Goal: Information Seeking & Learning: Stay updated

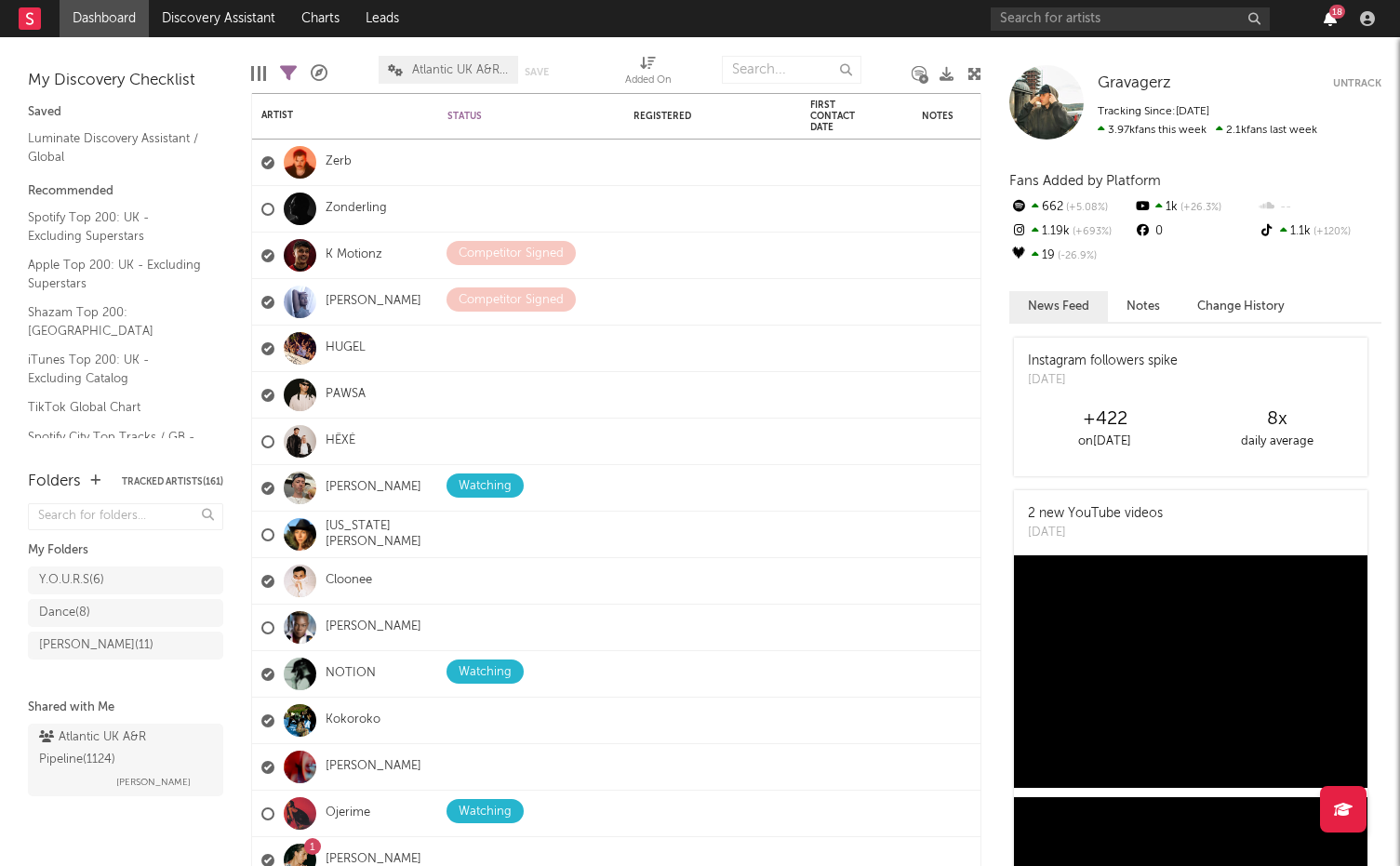
click at [1326, 18] on icon "button" at bounding box center [1329, 18] width 13 height 15
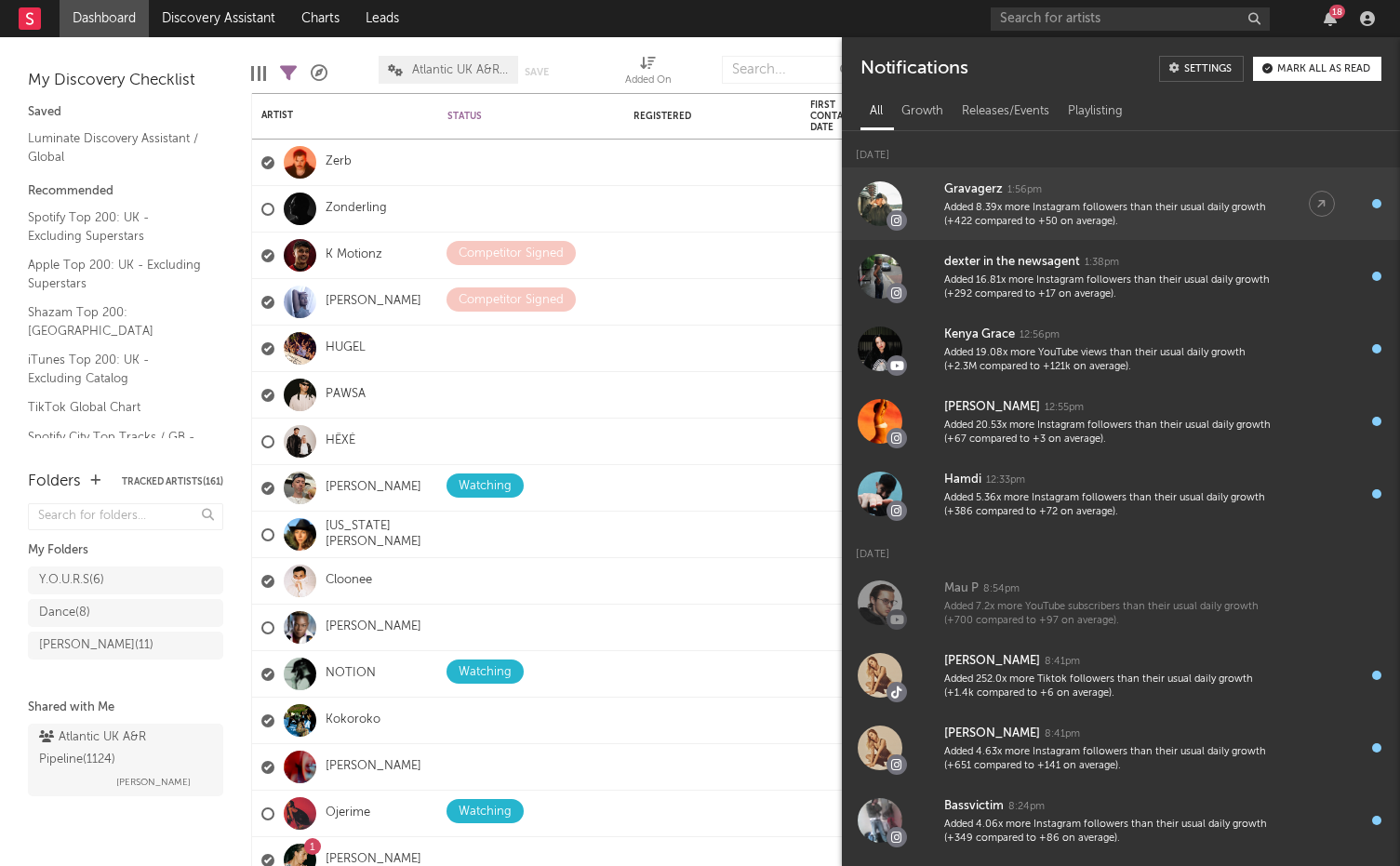
click at [1115, 226] on div "Added 8.39x more Instagram followers than their usual daily growth (+422 compar…" at bounding box center [1108, 214] width 328 height 29
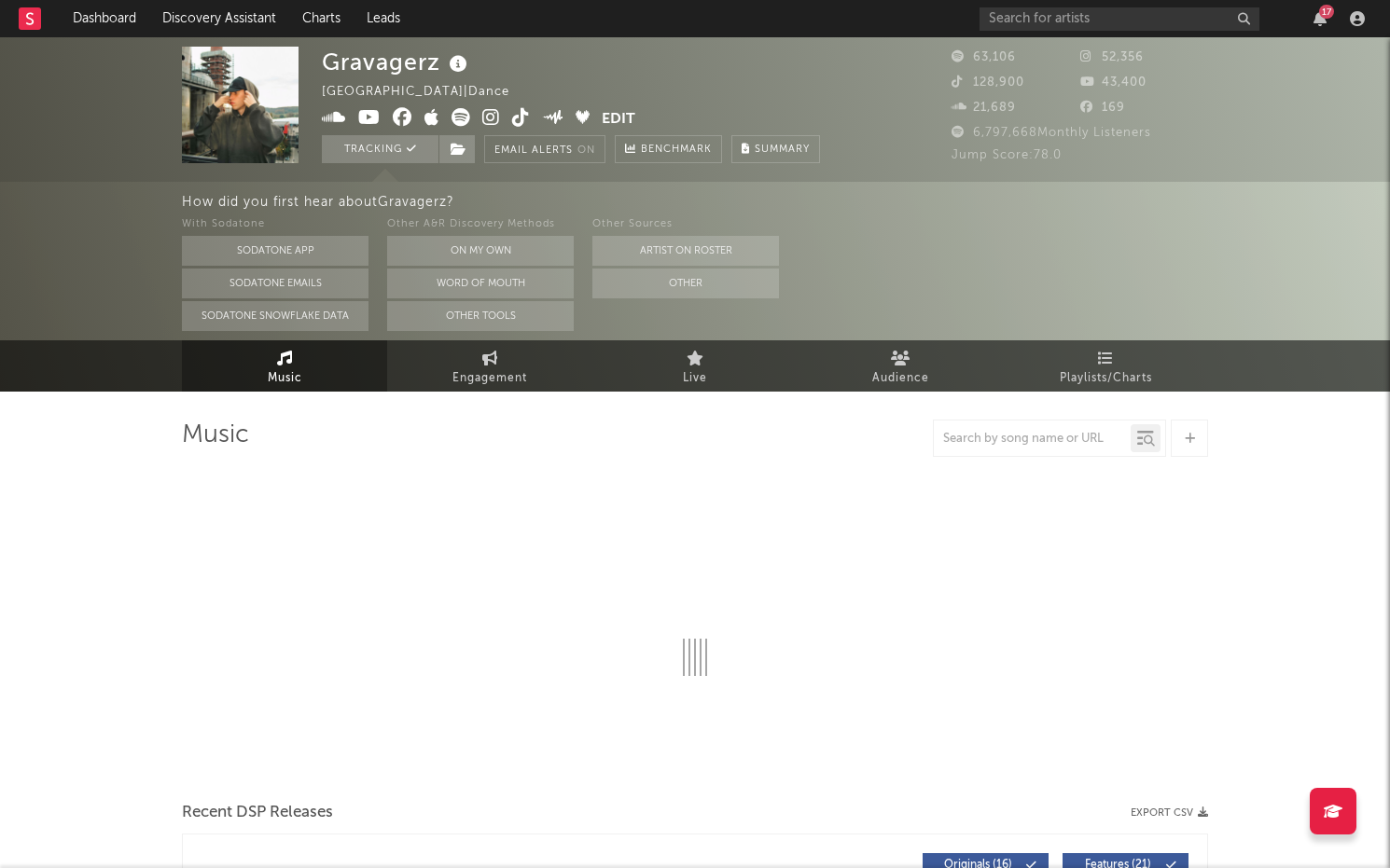
click at [485, 115] on icon at bounding box center [491, 117] width 18 height 19
select select "6m"
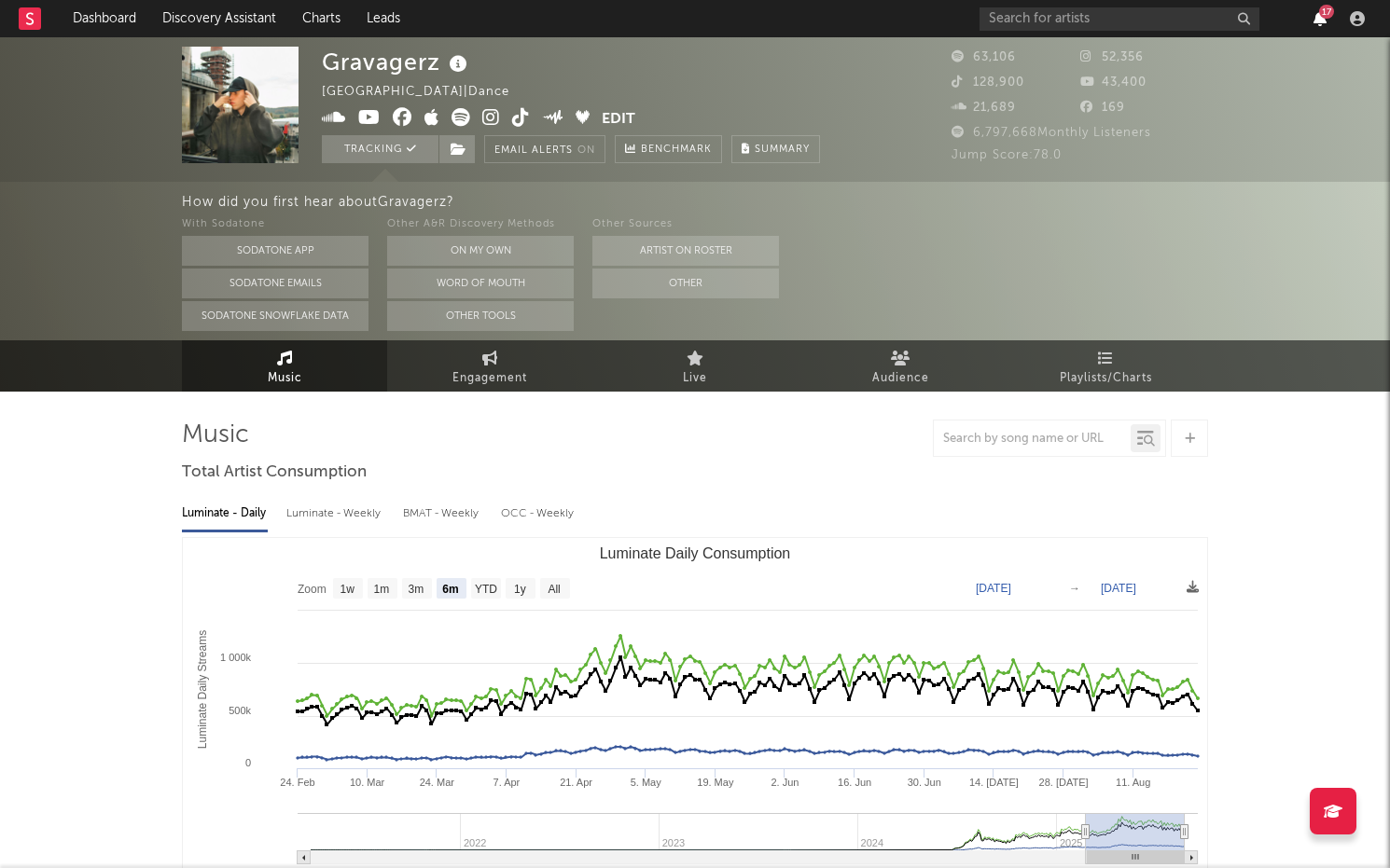
click at [1314, 24] on icon "button" at bounding box center [1319, 18] width 13 height 15
